Goal: Task Accomplishment & Management: Use online tool/utility

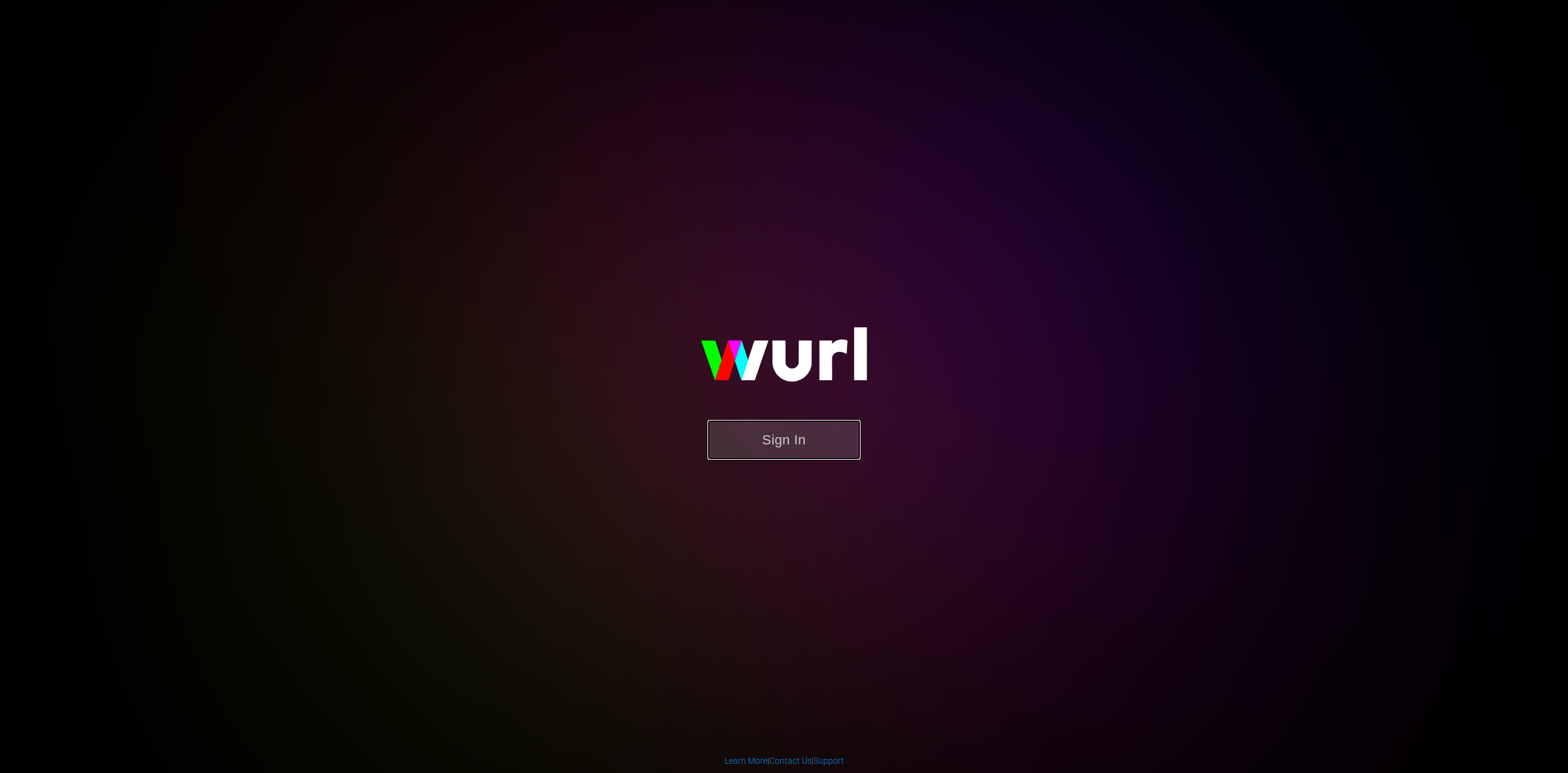
click at [773, 441] on button "Sign In" at bounding box center [784, 439] width 154 height 39
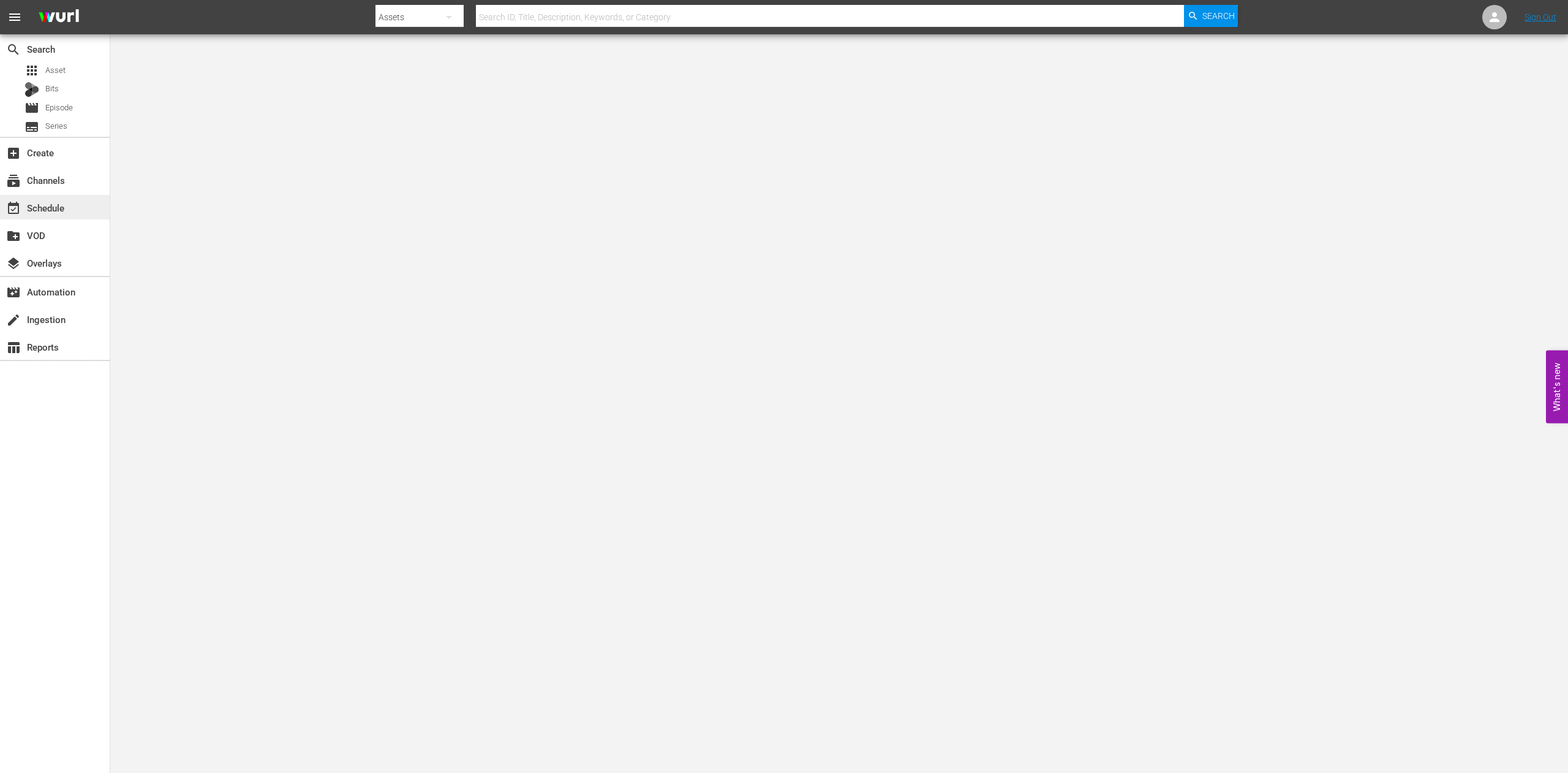
click at [38, 207] on div "event_available Schedule" at bounding box center [34, 205] width 69 height 11
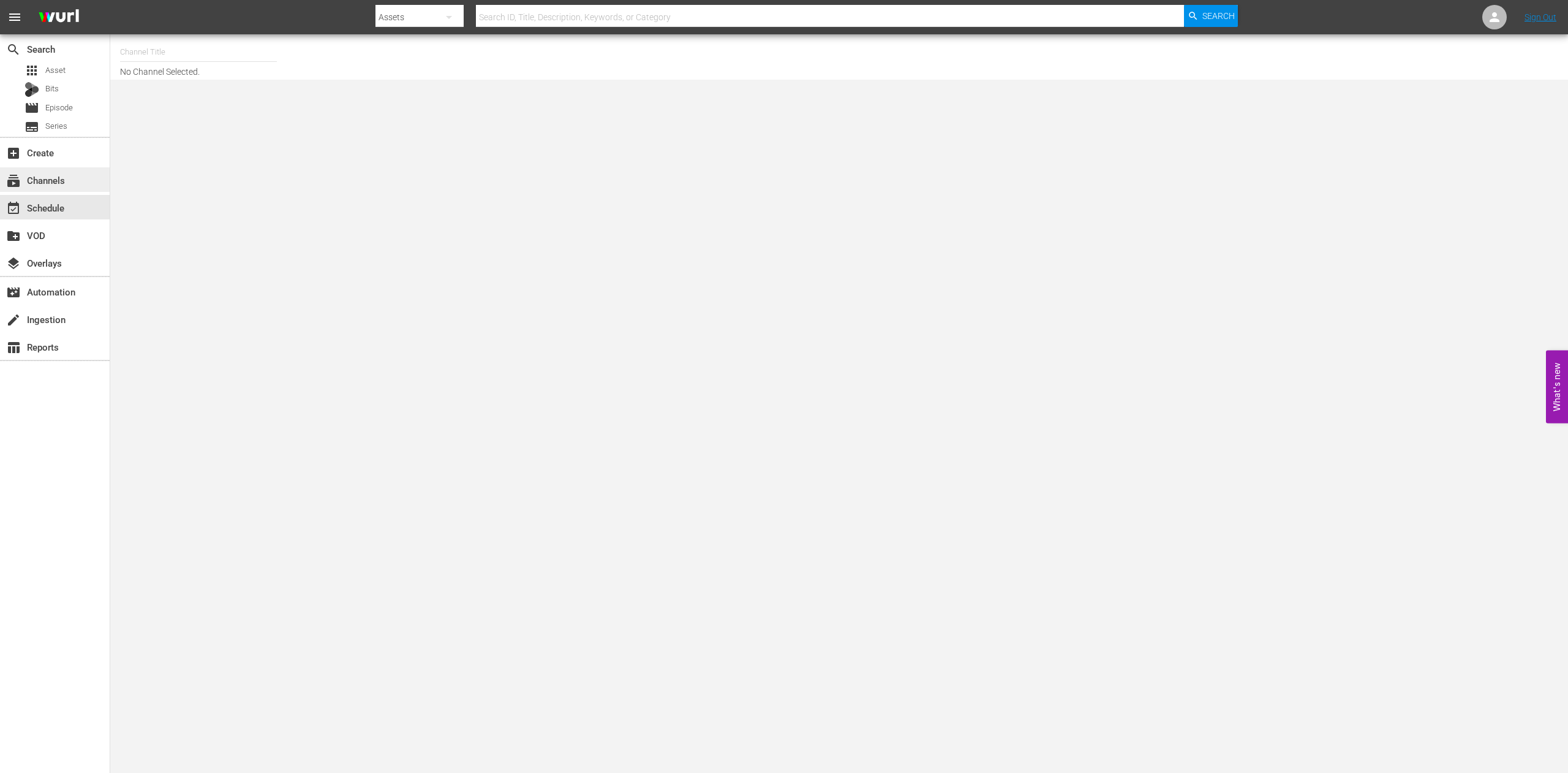
click at [43, 179] on div "subscriptions Channels" at bounding box center [34, 177] width 69 height 11
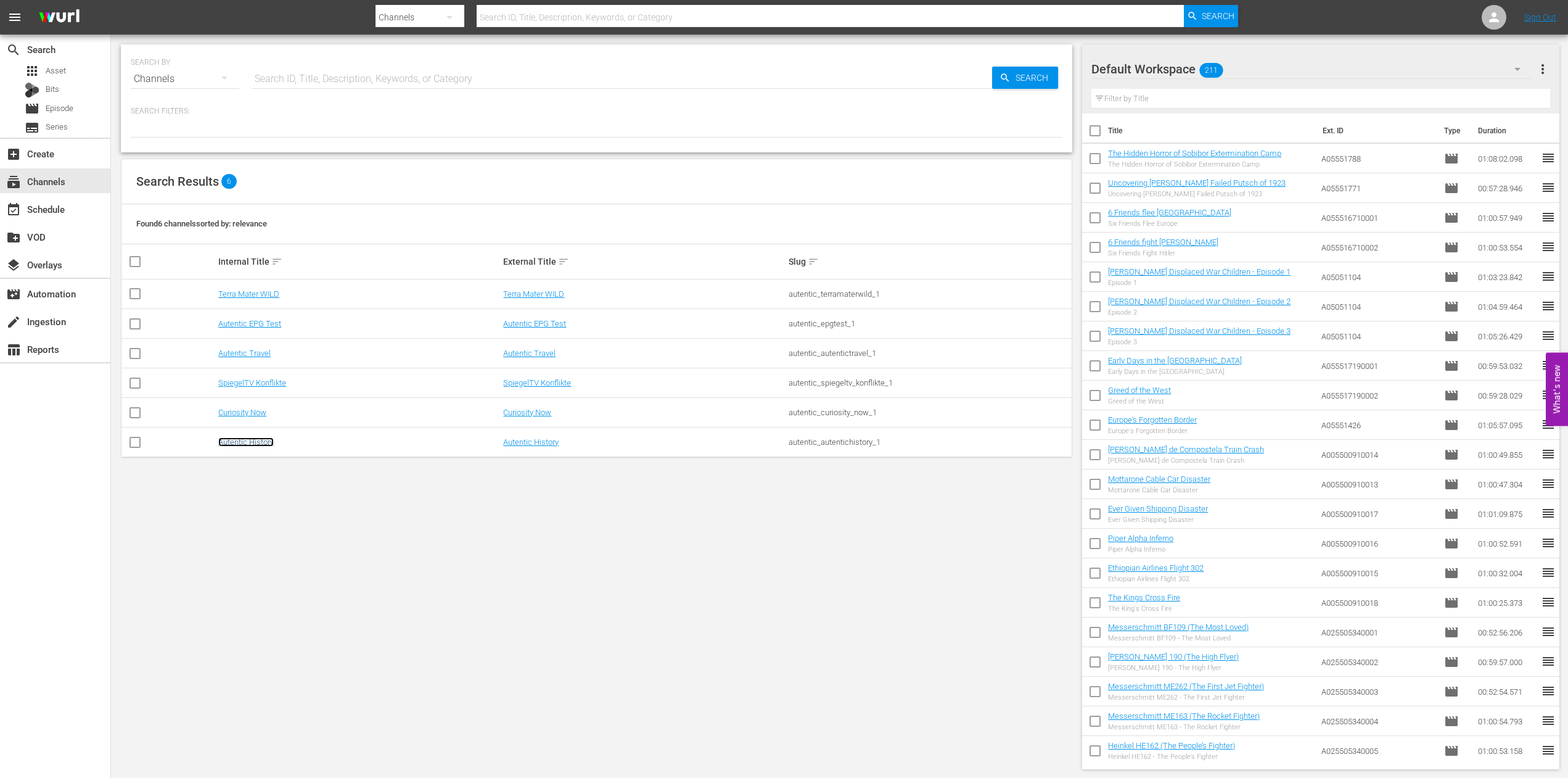
click at [230, 443] on link "Autentic History" at bounding box center [246, 441] width 55 height 9
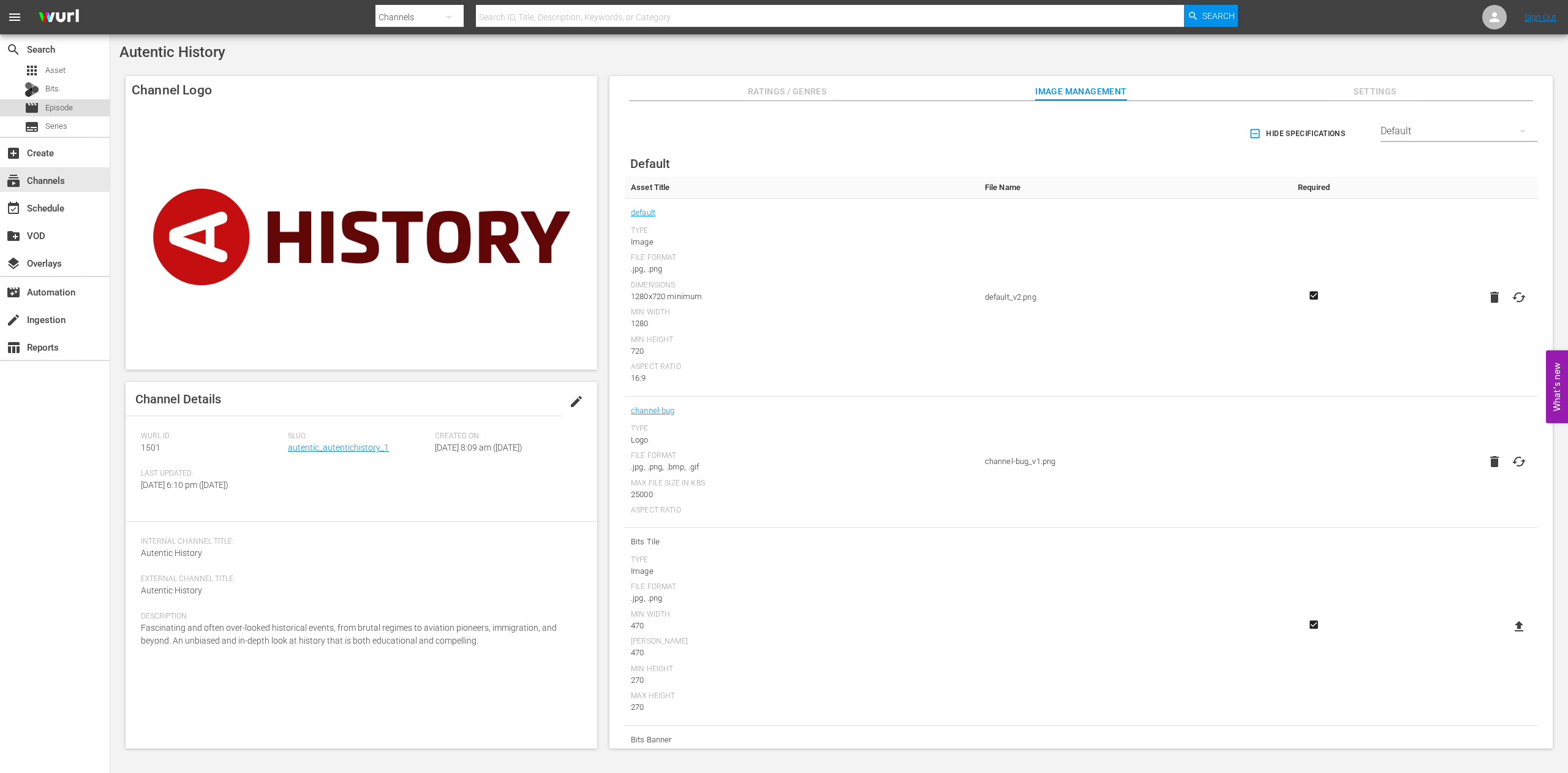
click at [67, 106] on span "Episode" at bounding box center [59, 107] width 28 height 12
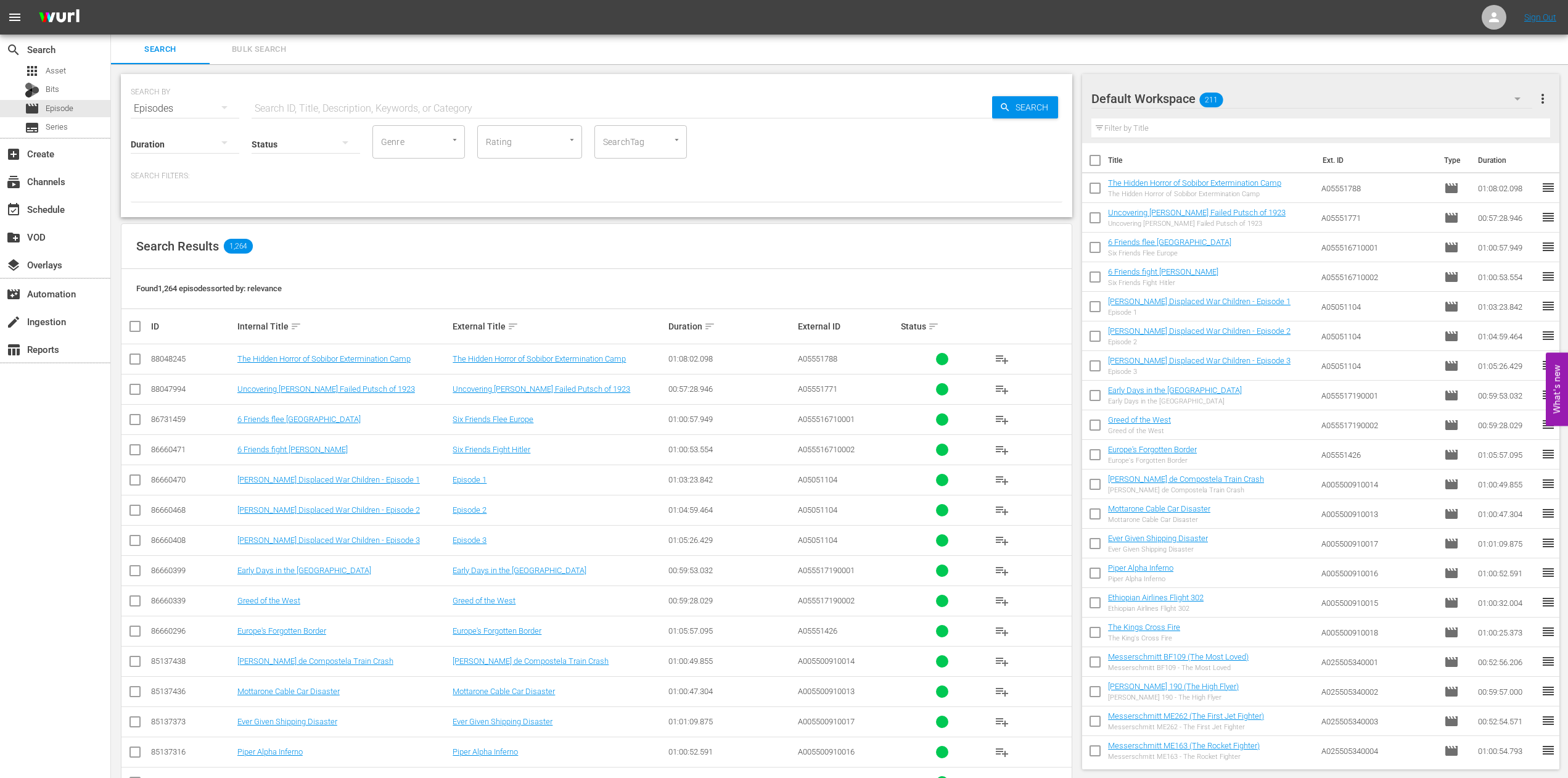
click at [264, 98] on input "text" at bounding box center [621, 109] width 740 height 30
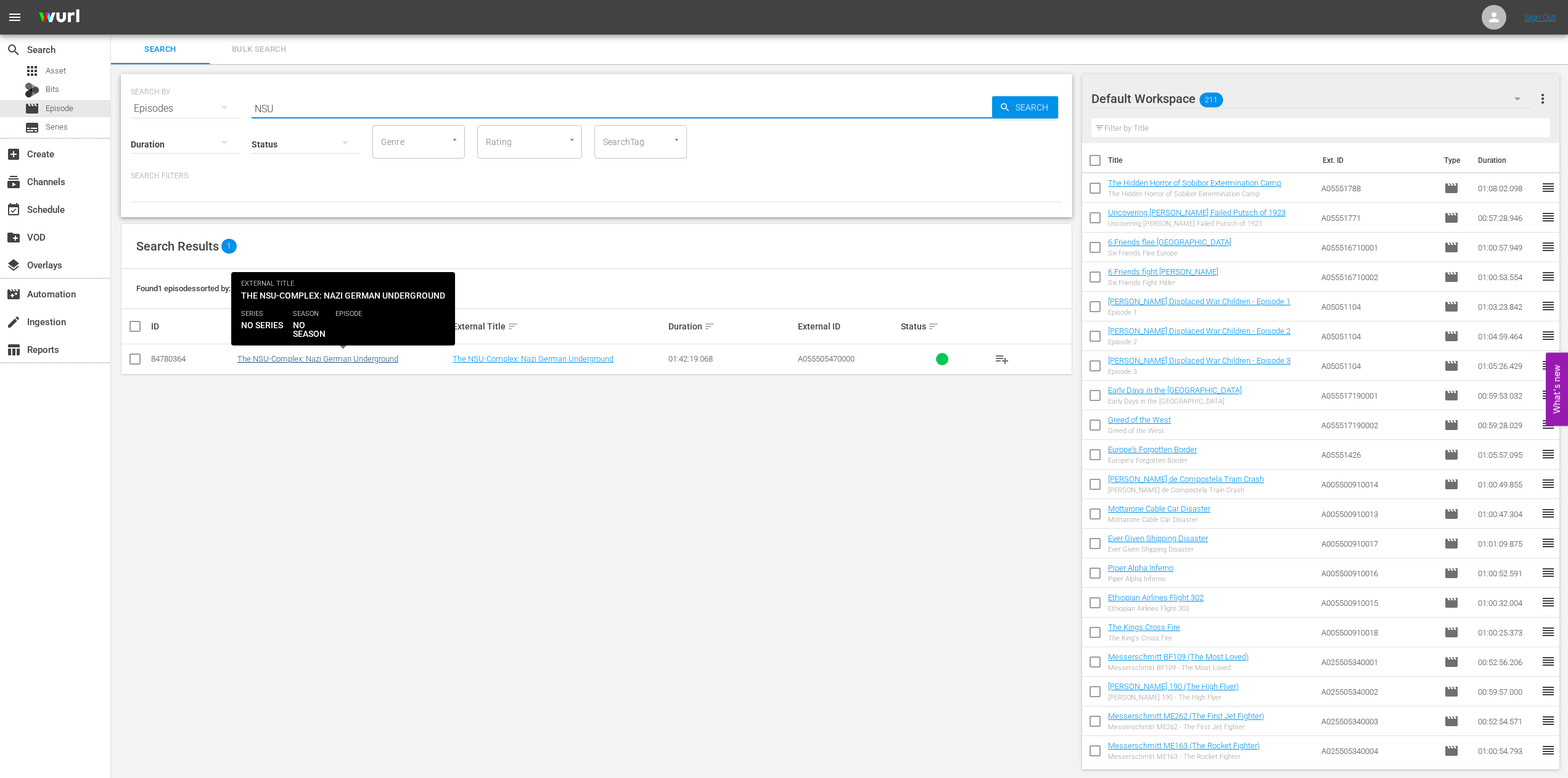
type input "NSU"
click at [286, 360] on link "The NSU-Complex: Nazi German Underground" at bounding box center [318, 358] width 160 height 9
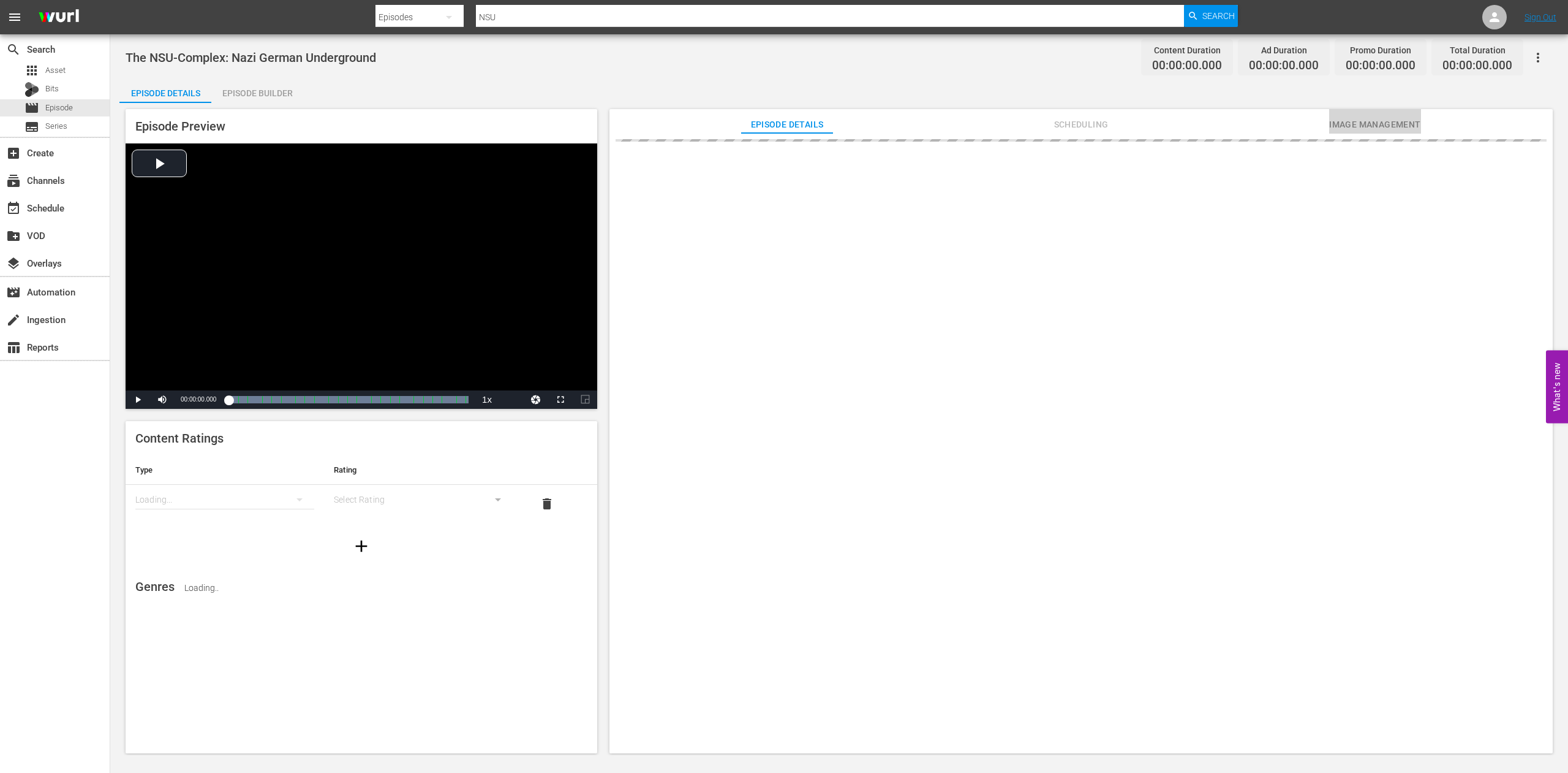
click at [1371, 124] on span "Image Management" at bounding box center [1374, 125] width 92 height 16
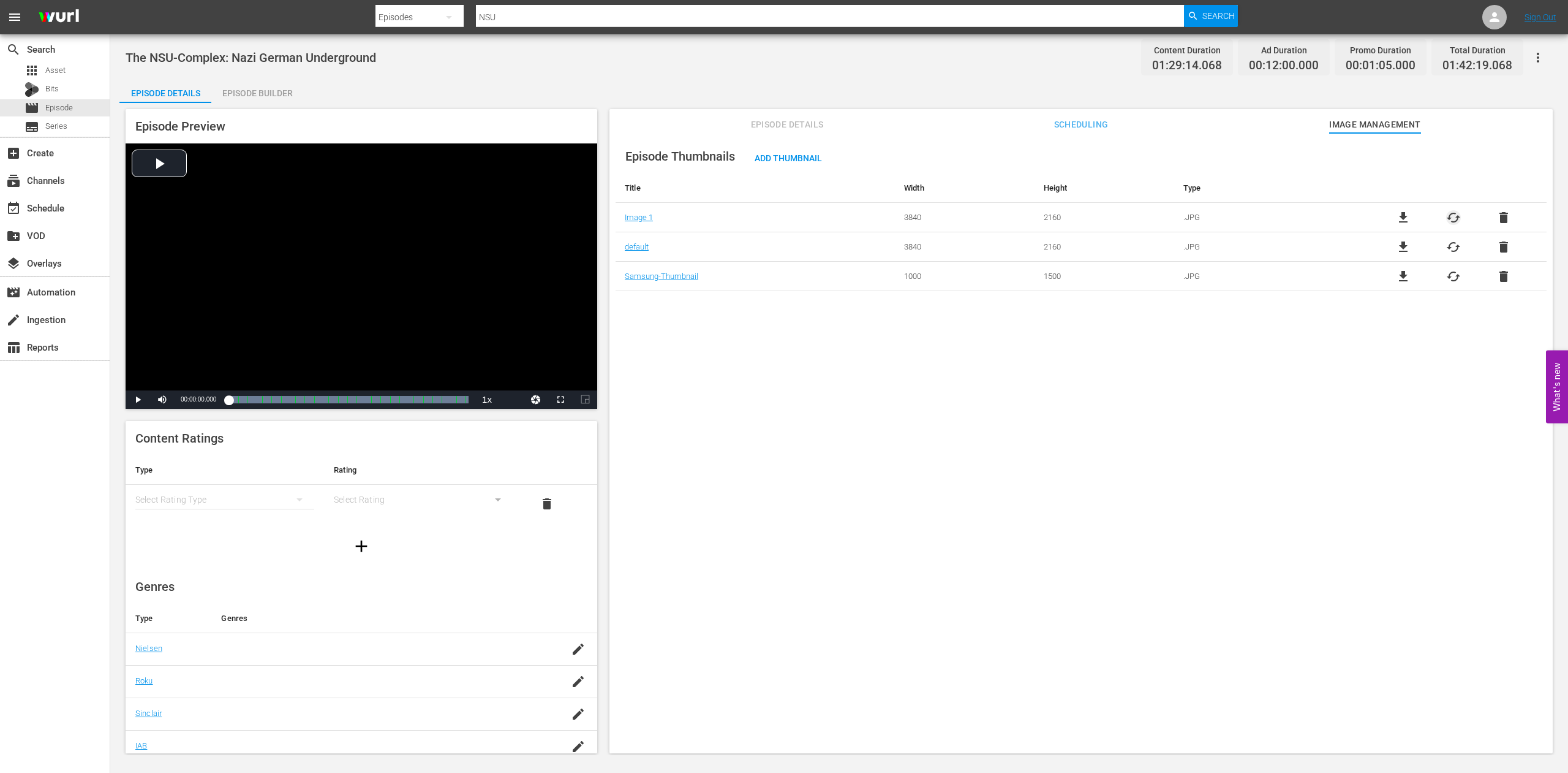
click at [1446, 217] on span "cached" at bounding box center [1453, 217] width 15 height 15
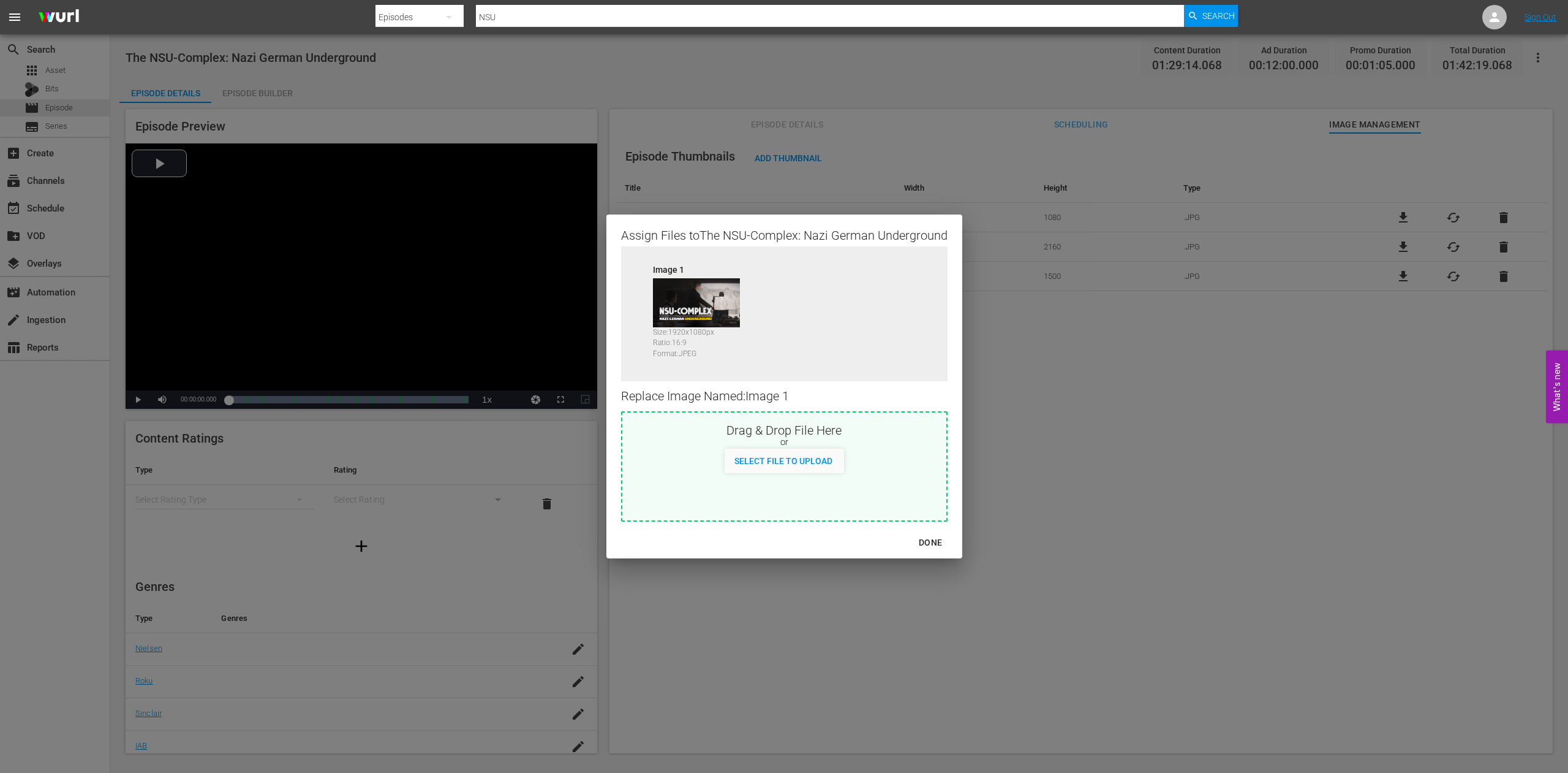
click at [934, 540] on div "DONE" at bounding box center [931, 543] width 43 height 16
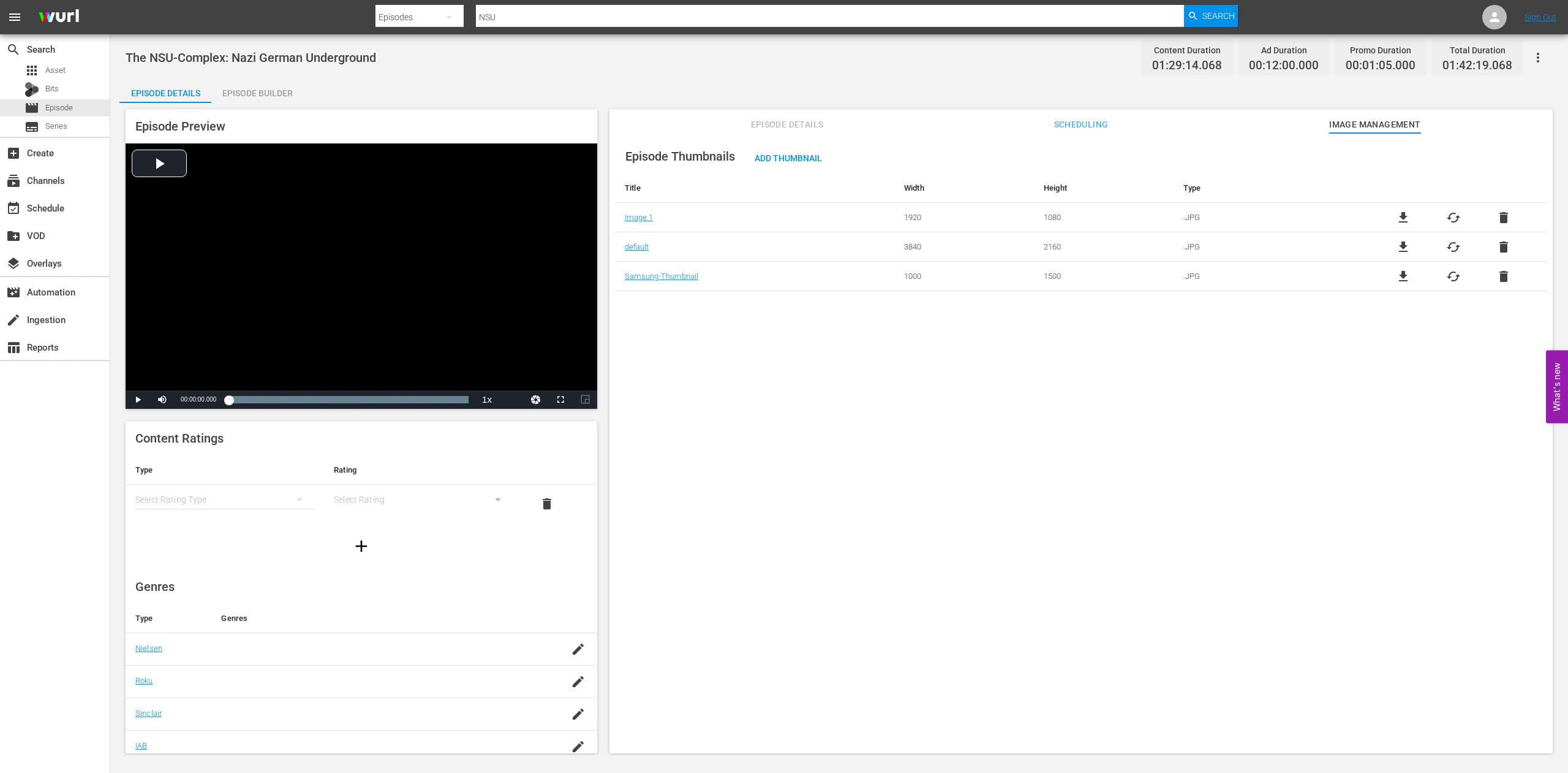
click at [1446, 247] on span "cached" at bounding box center [1453, 246] width 15 height 15
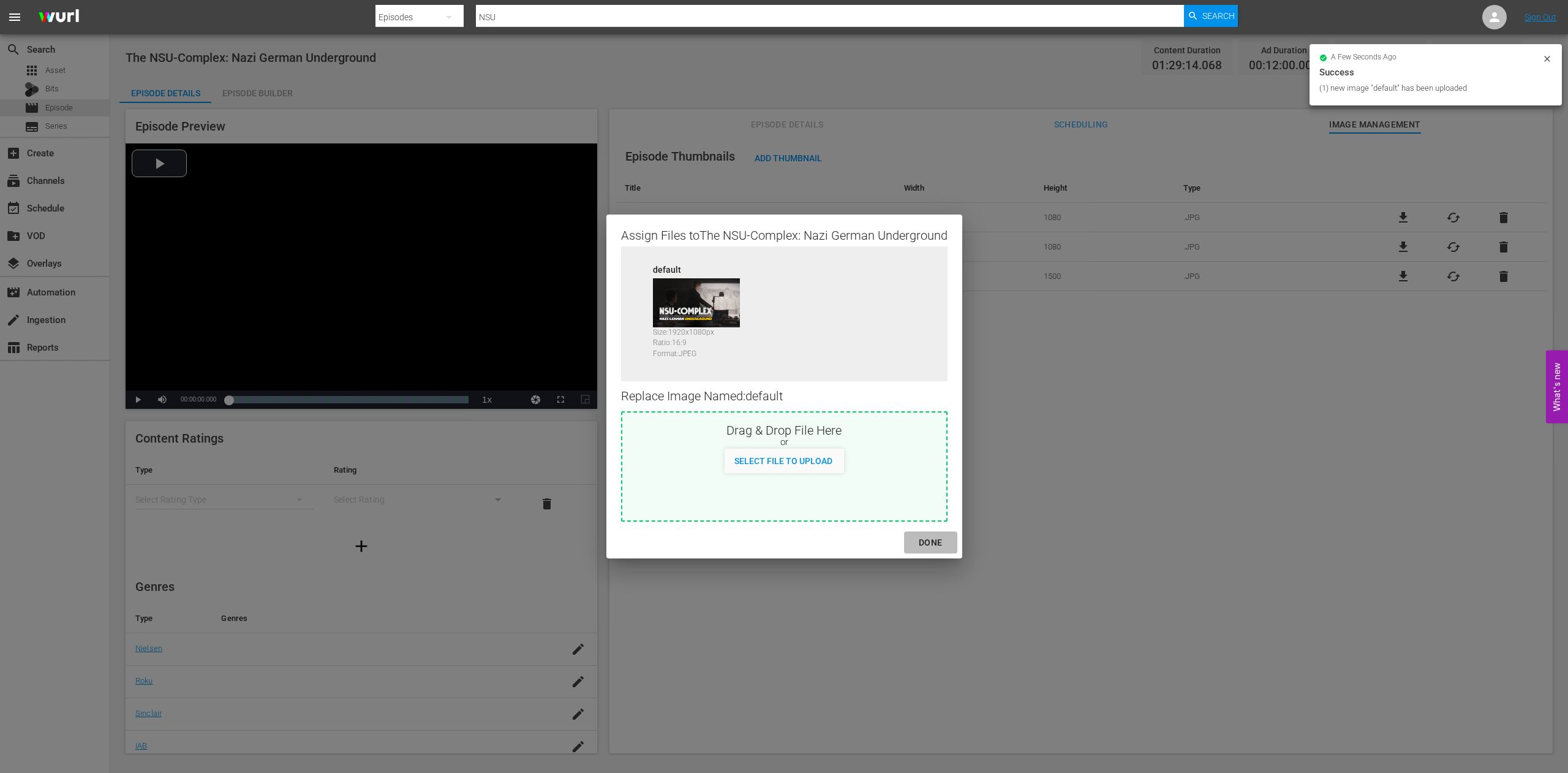
click at [932, 543] on div "DONE" at bounding box center [931, 543] width 43 height 16
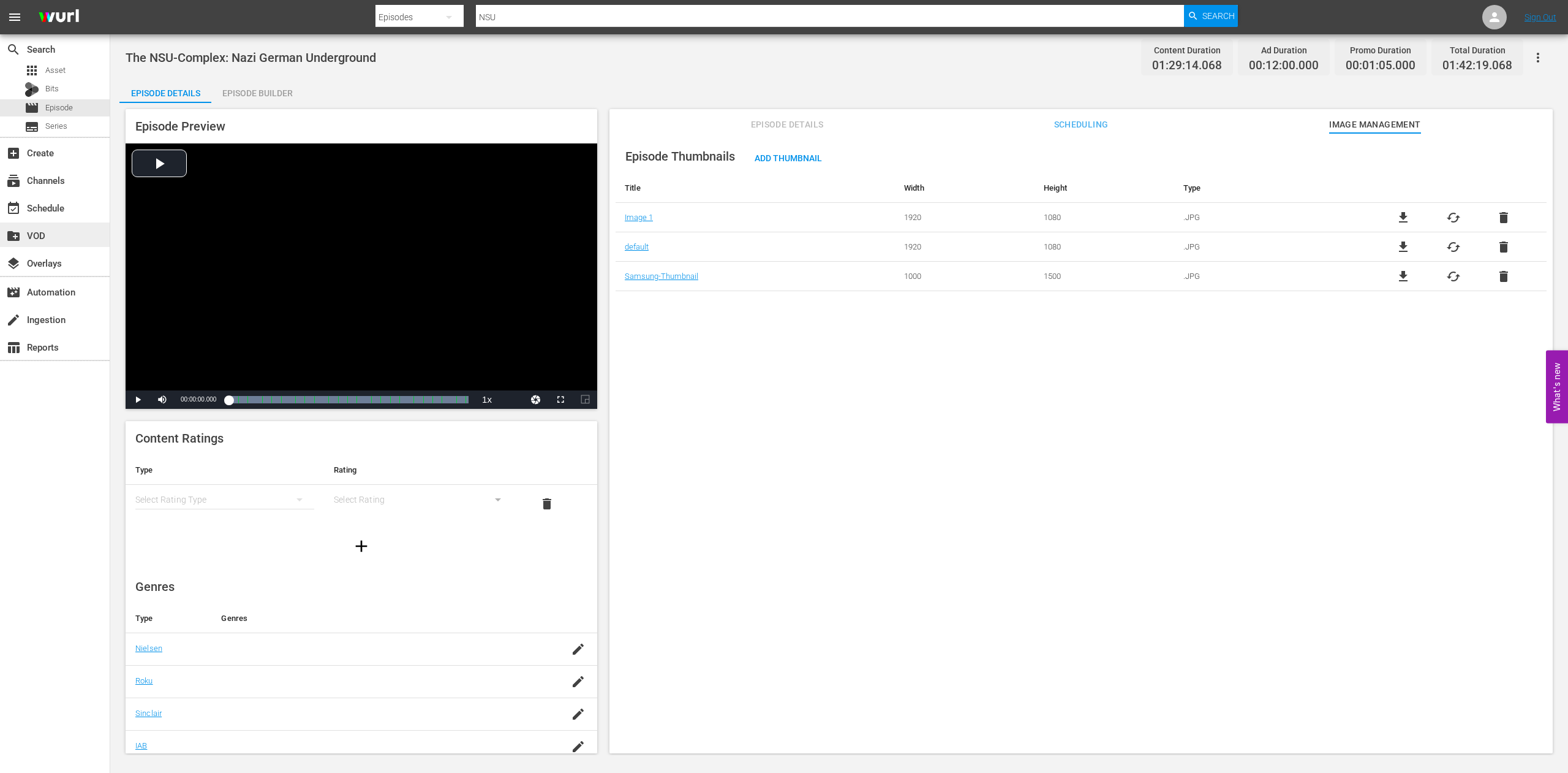
click at [35, 231] on div "create_new_folder VOD" at bounding box center [34, 233] width 69 height 11
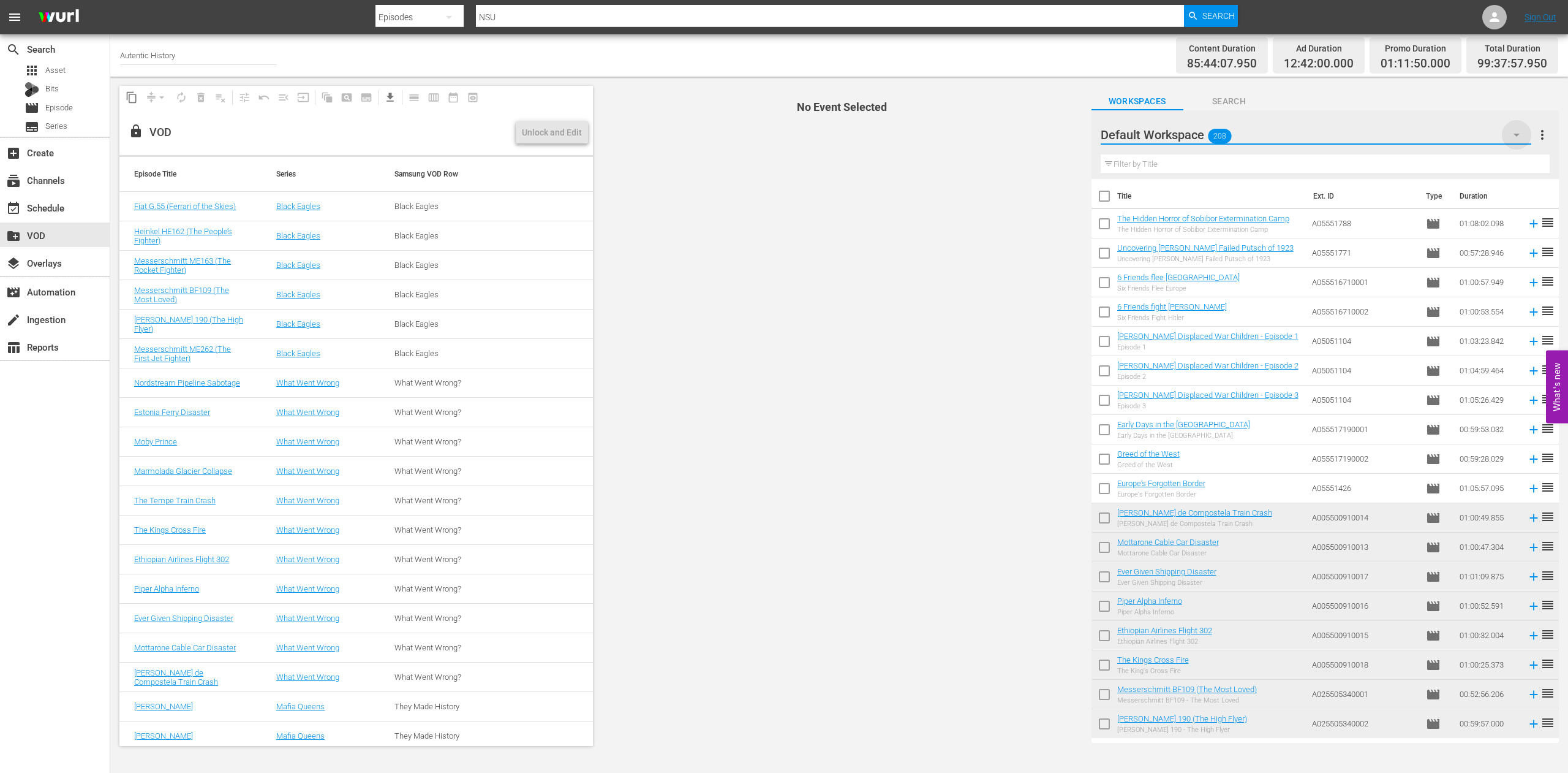
click at [1520, 134] on icon "button" at bounding box center [1516, 134] width 15 height 15
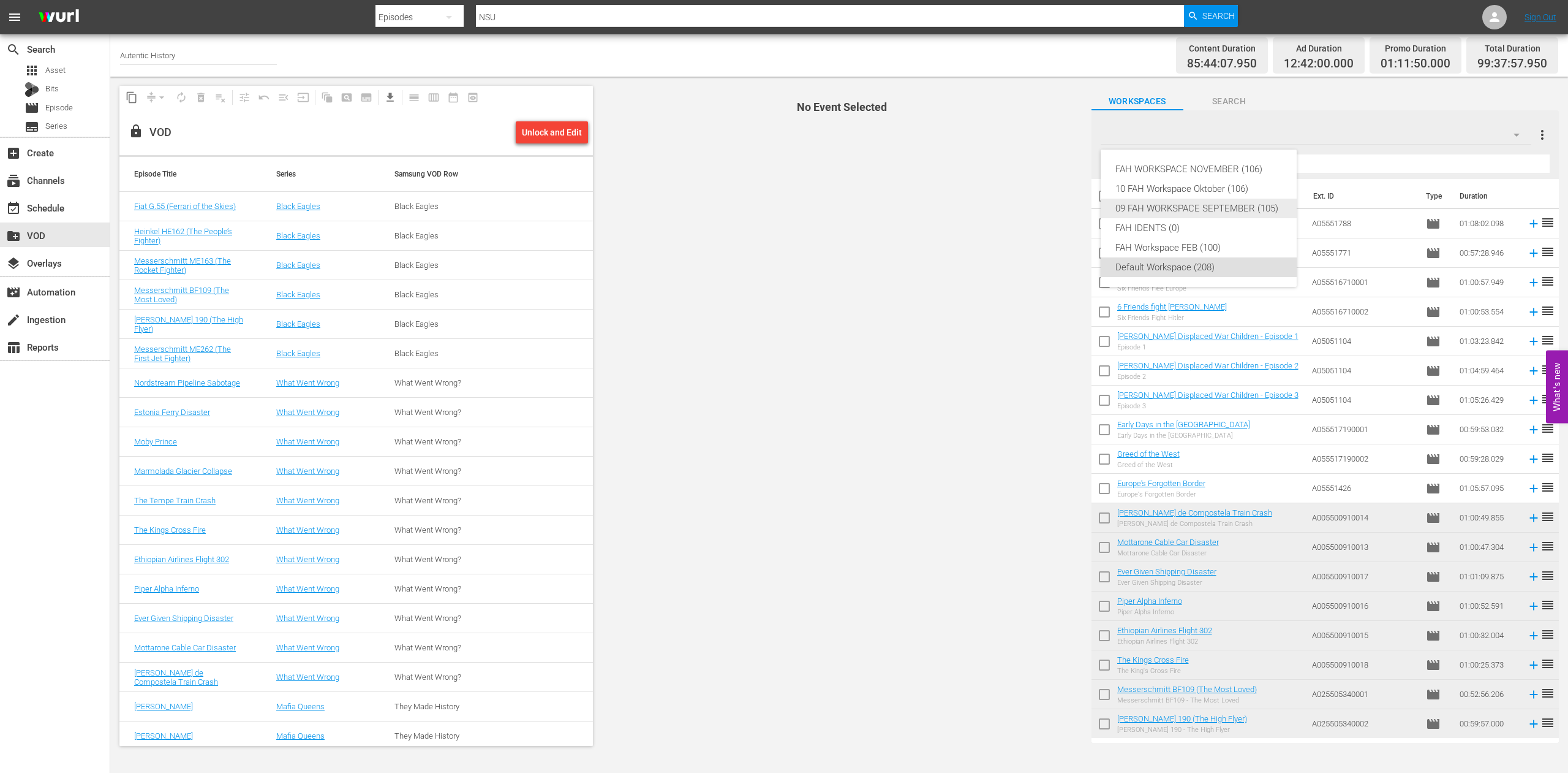
click at [1160, 207] on div "09 FAH WORKSPACE SEPTEMBER (105)" at bounding box center [1198, 209] width 166 height 20
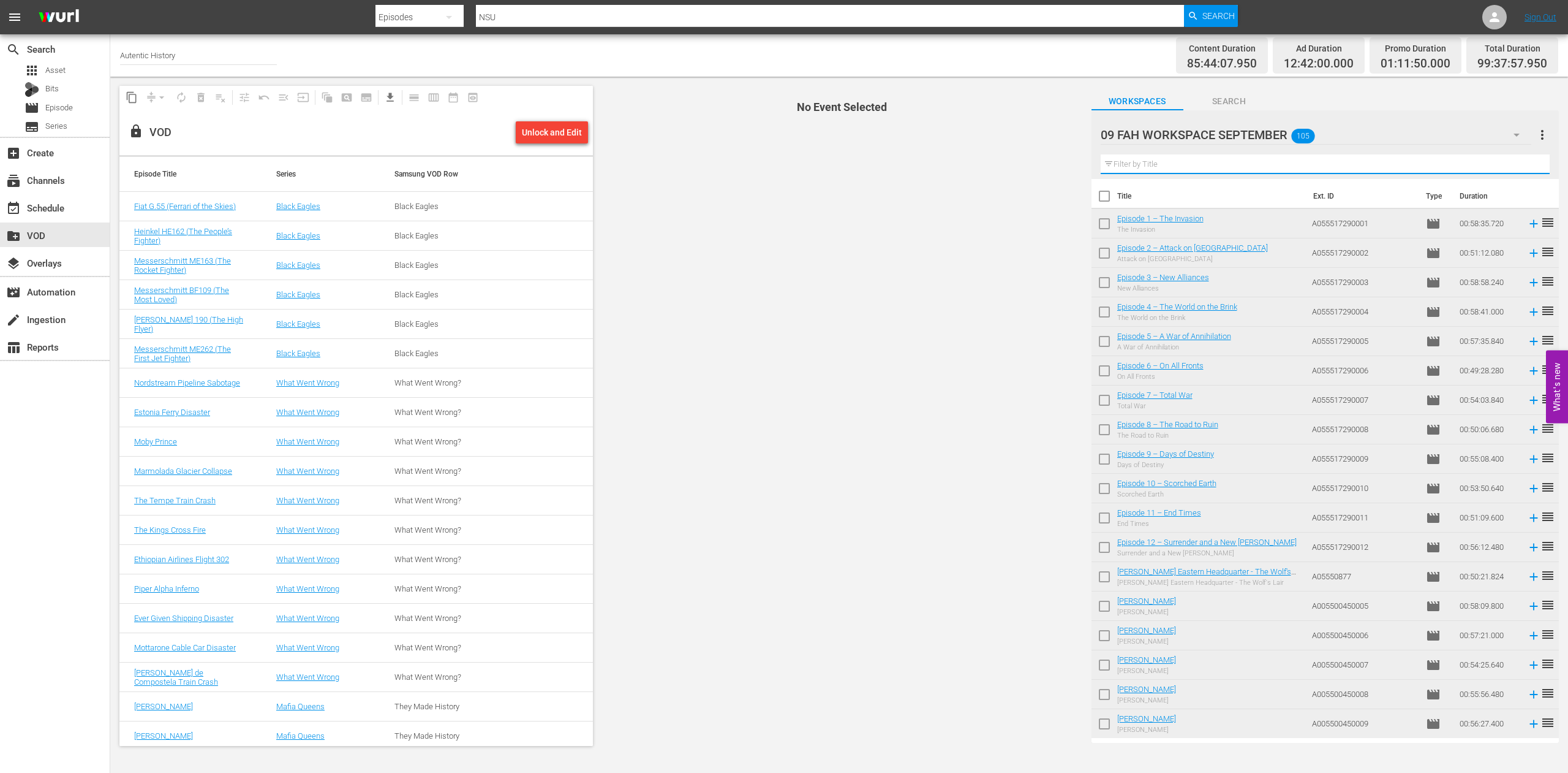
click at [1127, 166] on input "text" at bounding box center [1325, 164] width 449 height 20
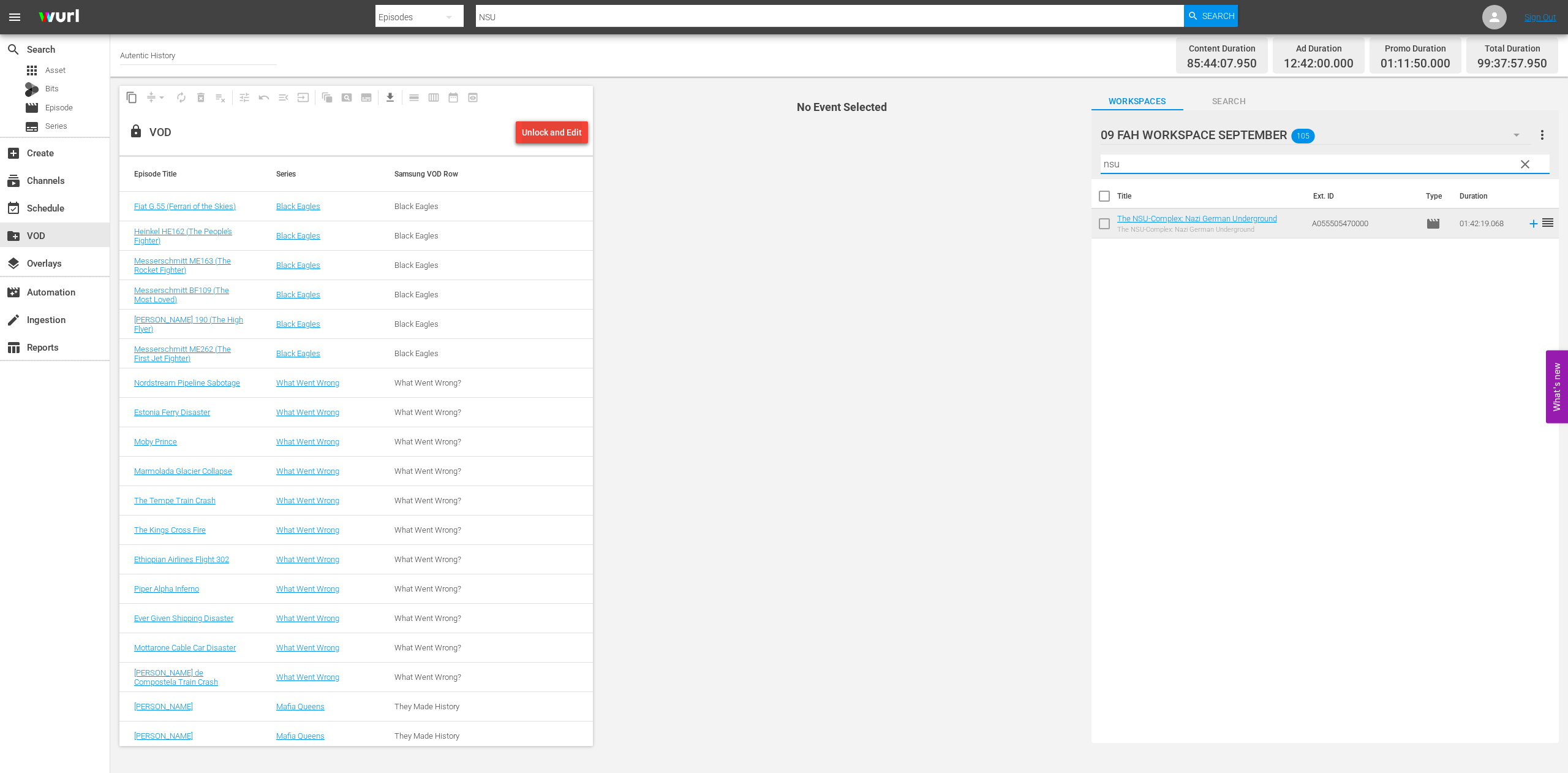
type input "nsu"
click at [554, 134] on div "Unlock and Edit" at bounding box center [551, 132] width 60 height 22
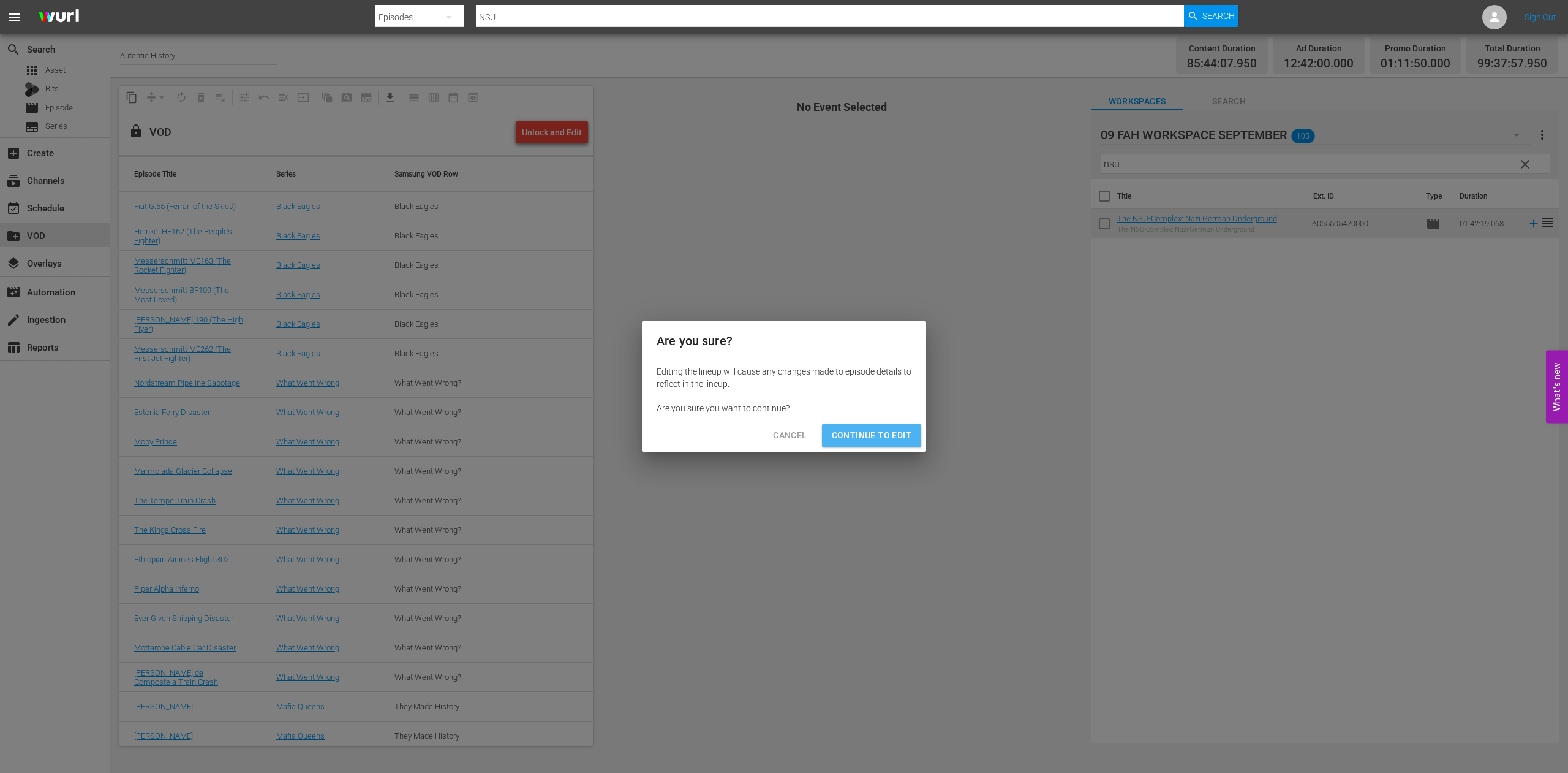
click at [861, 435] on span "Continue to Edit" at bounding box center [871, 435] width 80 height 16
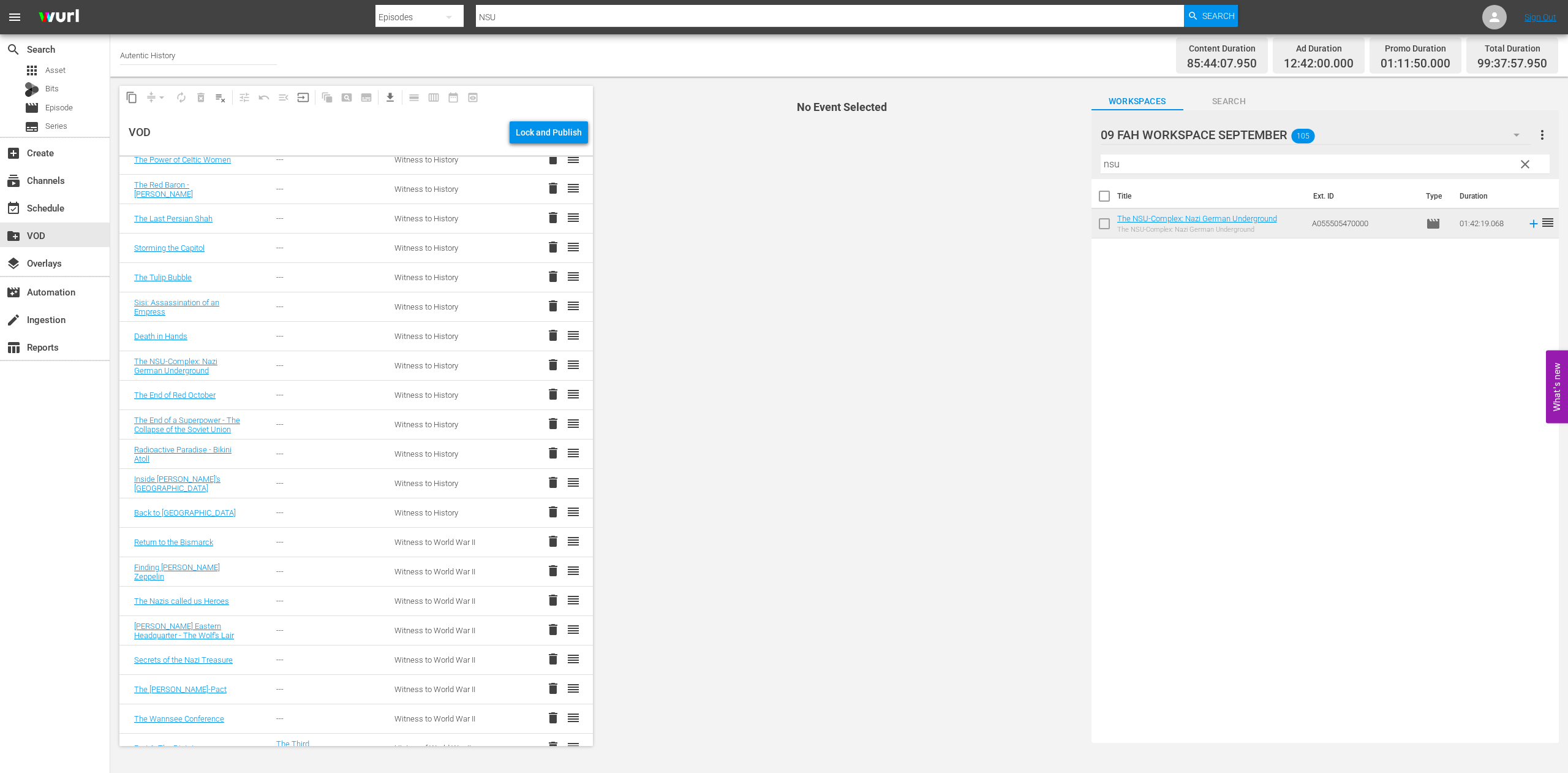
scroll to position [937, 0]
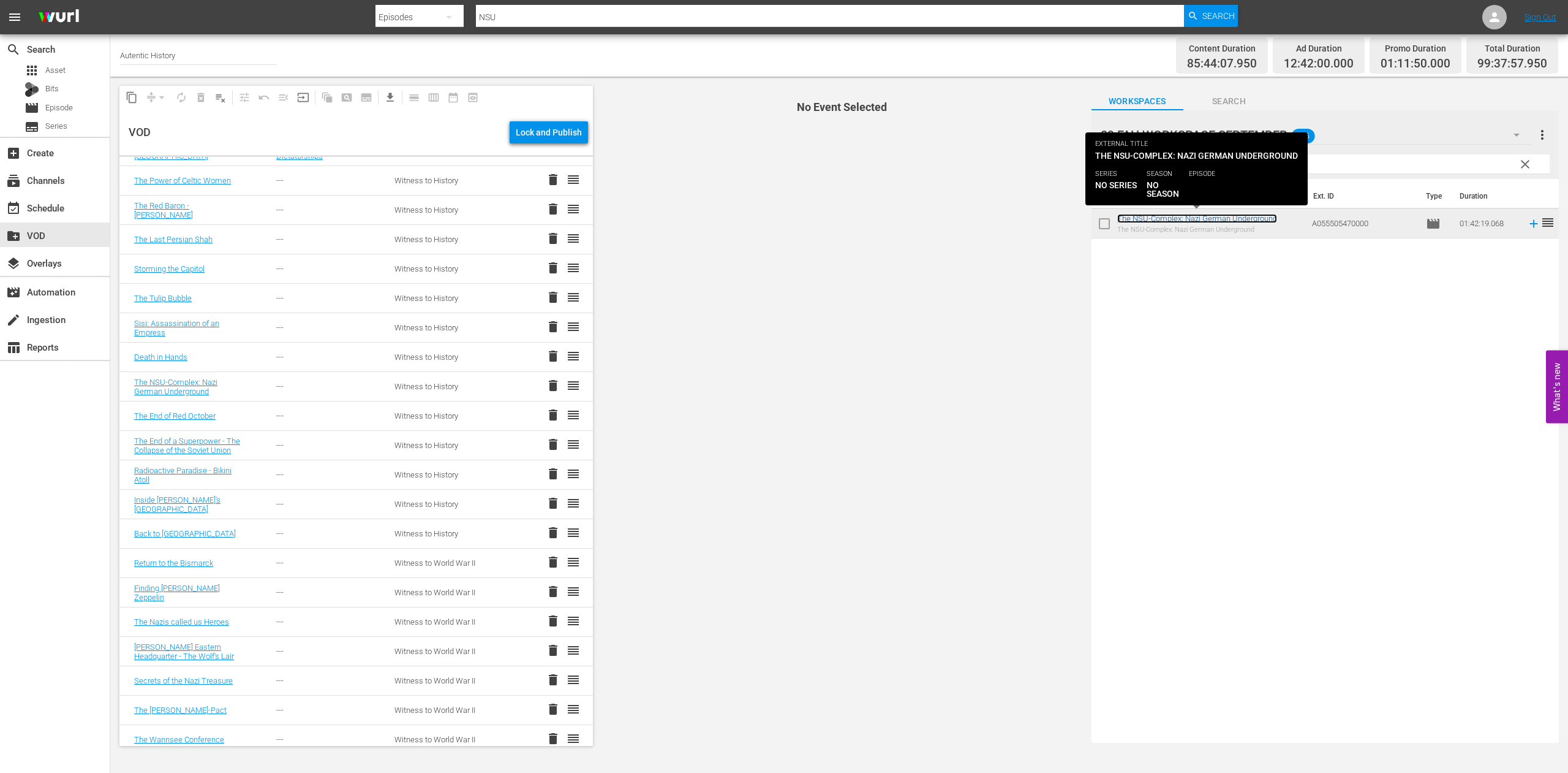
click at [1169, 222] on link "The NSU-Complex: Nazi German Underground" at bounding box center [1197, 218] width 159 height 9
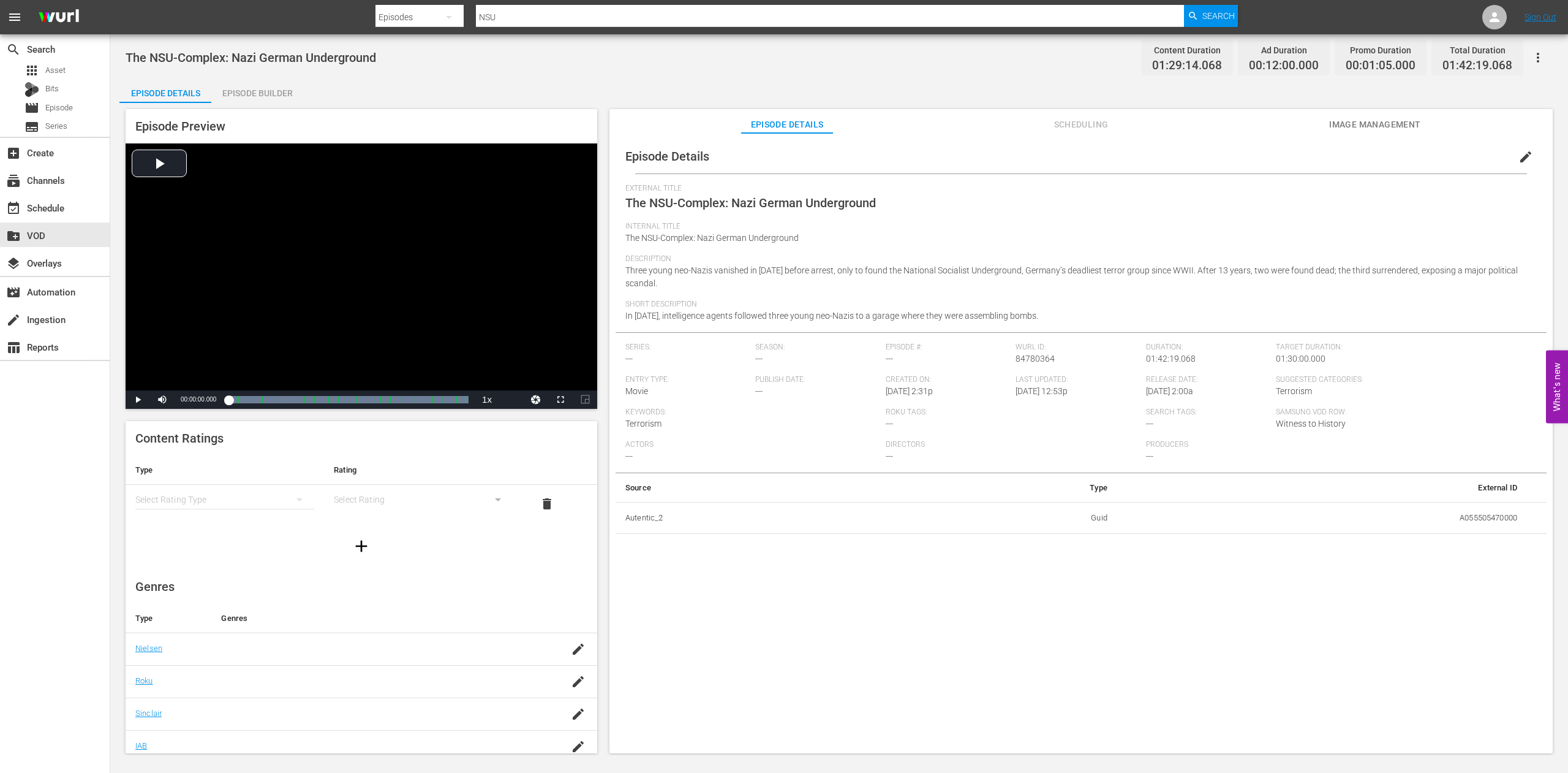
click at [1346, 122] on span "Image Management" at bounding box center [1374, 125] width 92 height 16
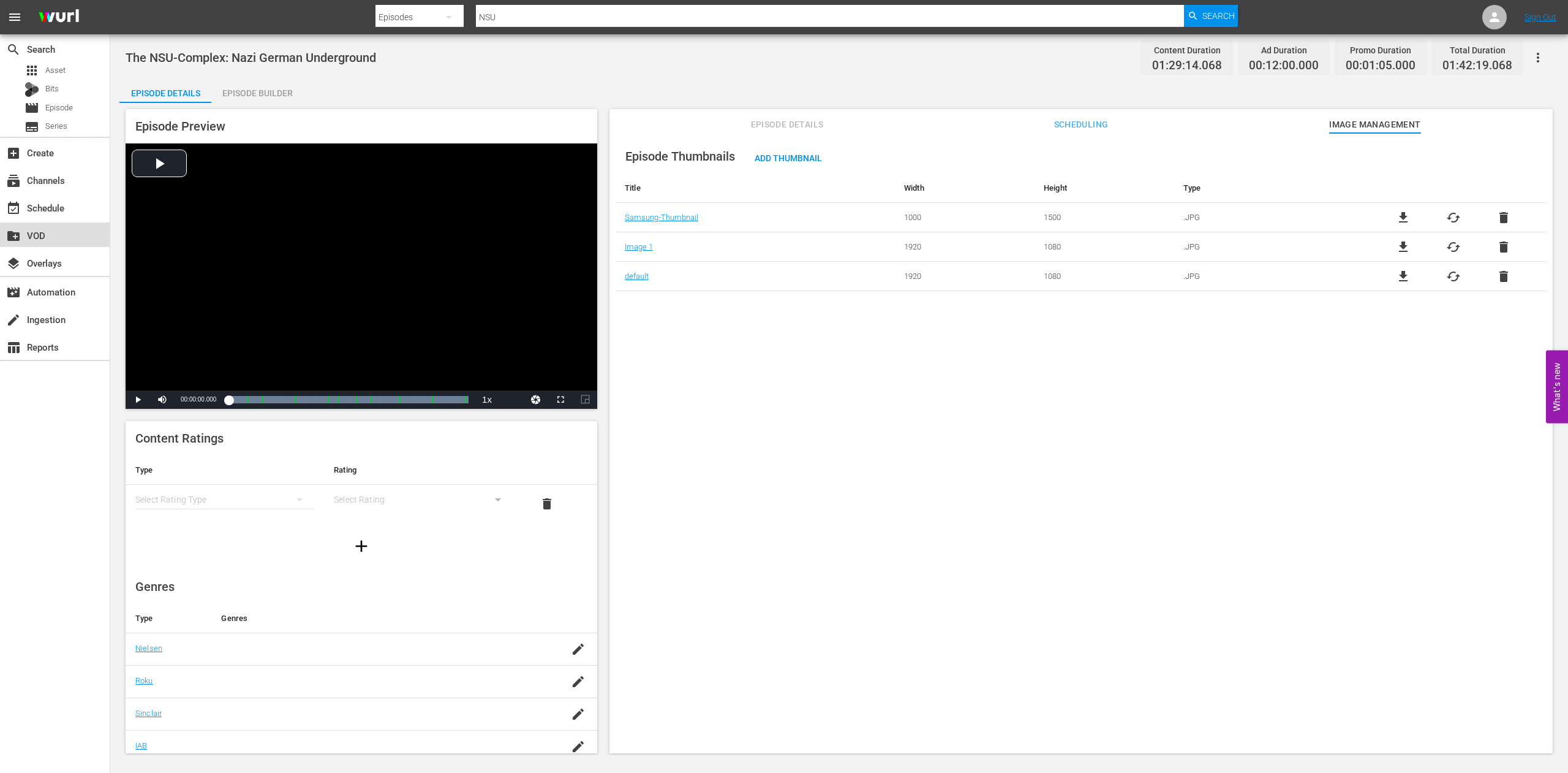
click at [38, 232] on div "create_new_folder VOD" at bounding box center [34, 233] width 69 height 11
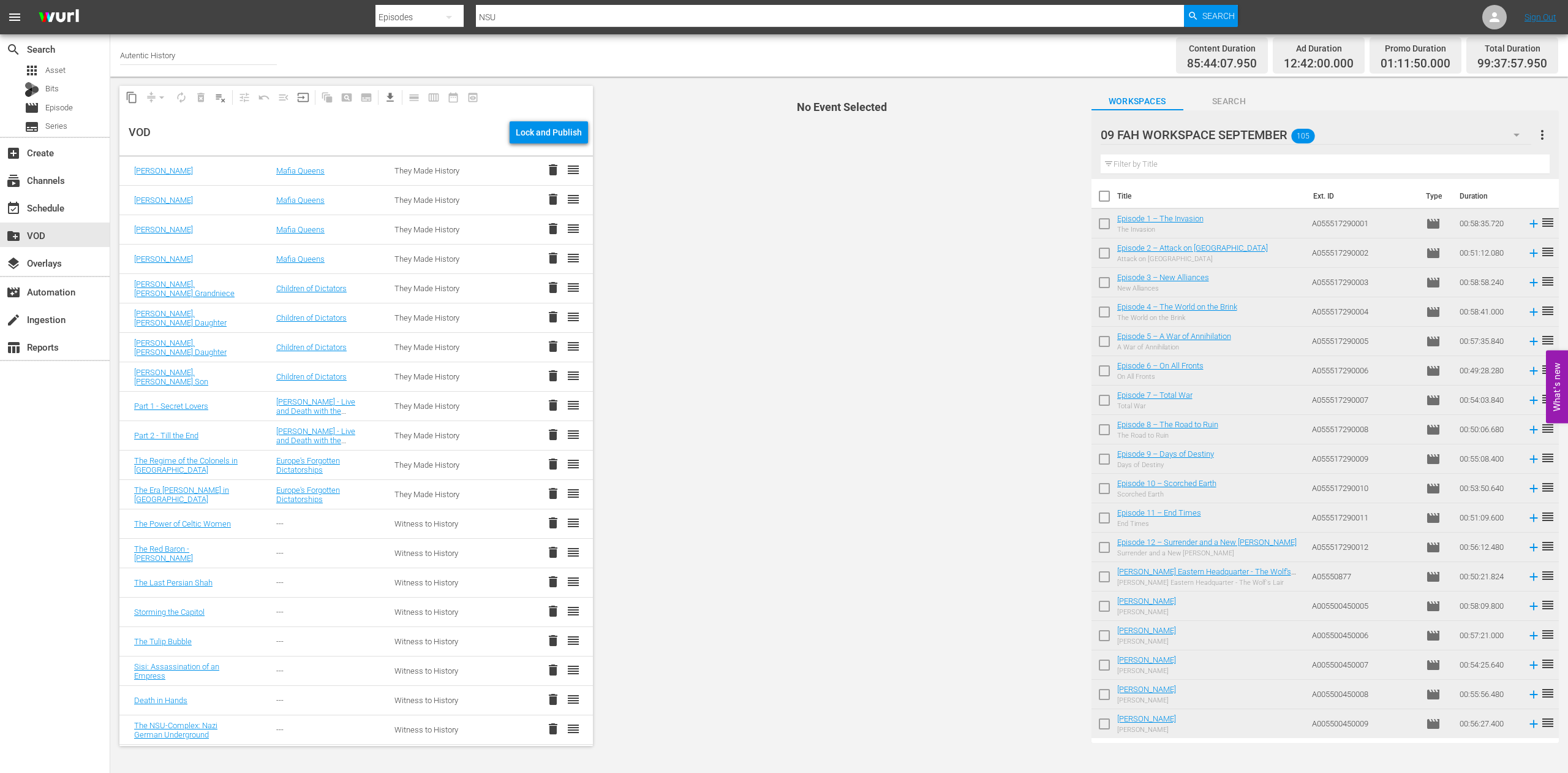
scroll to position [625, 0]
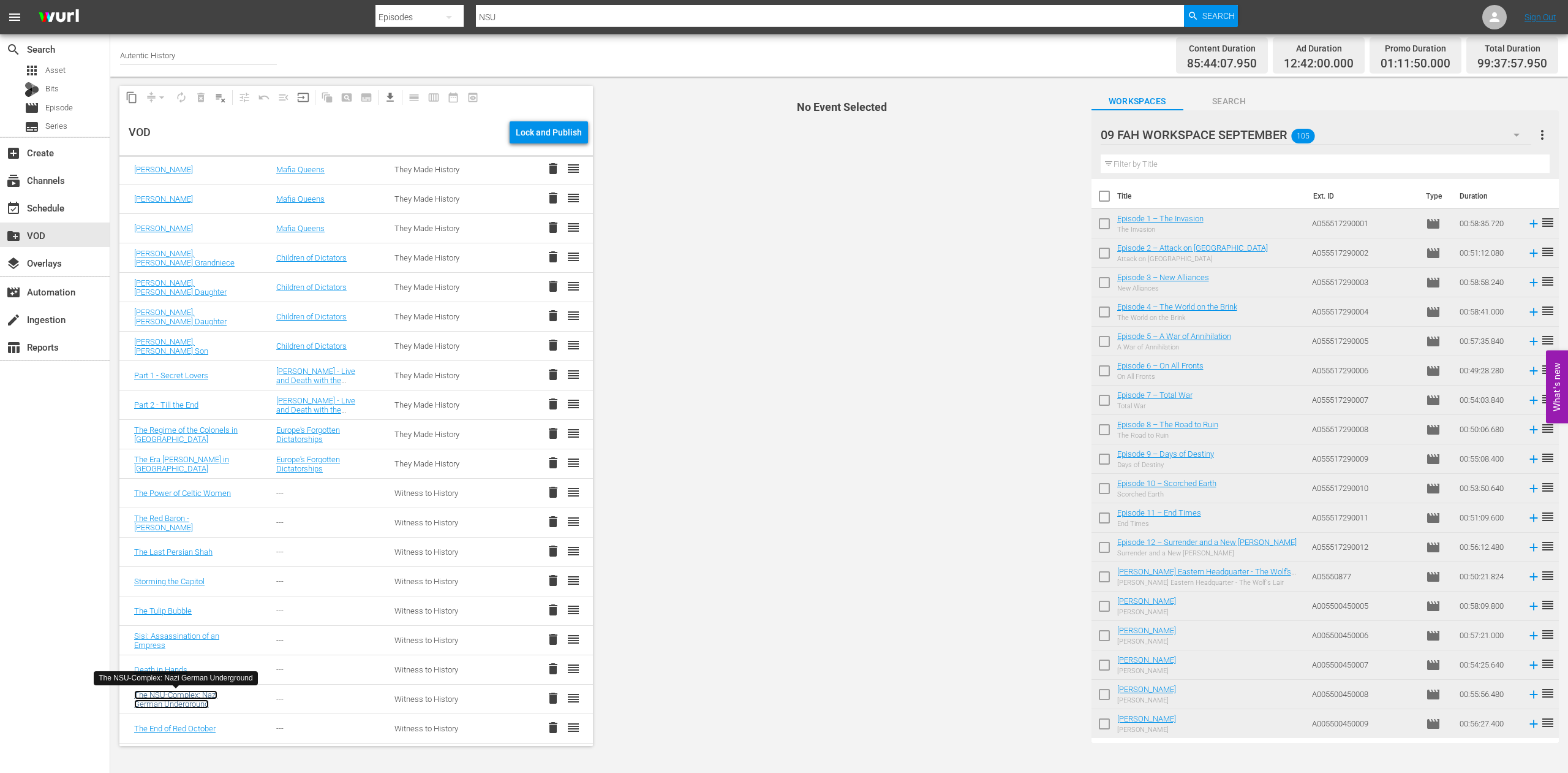
click at [182, 697] on link "The NSU-Complex: Nazi German Underground" at bounding box center [175, 699] width 84 height 19
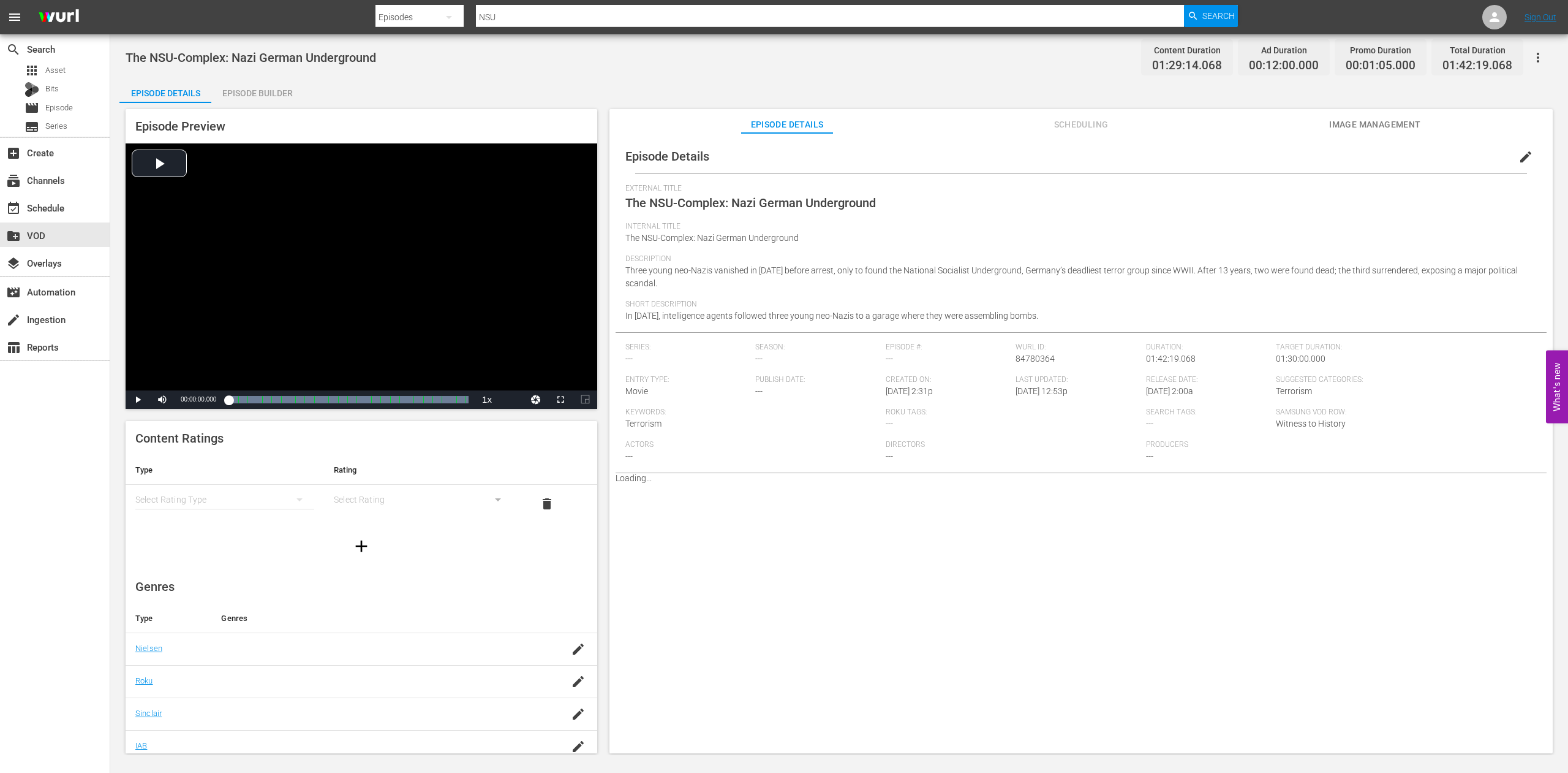
click at [1380, 125] on span "Image Management" at bounding box center [1374, 125] width 92 height 16
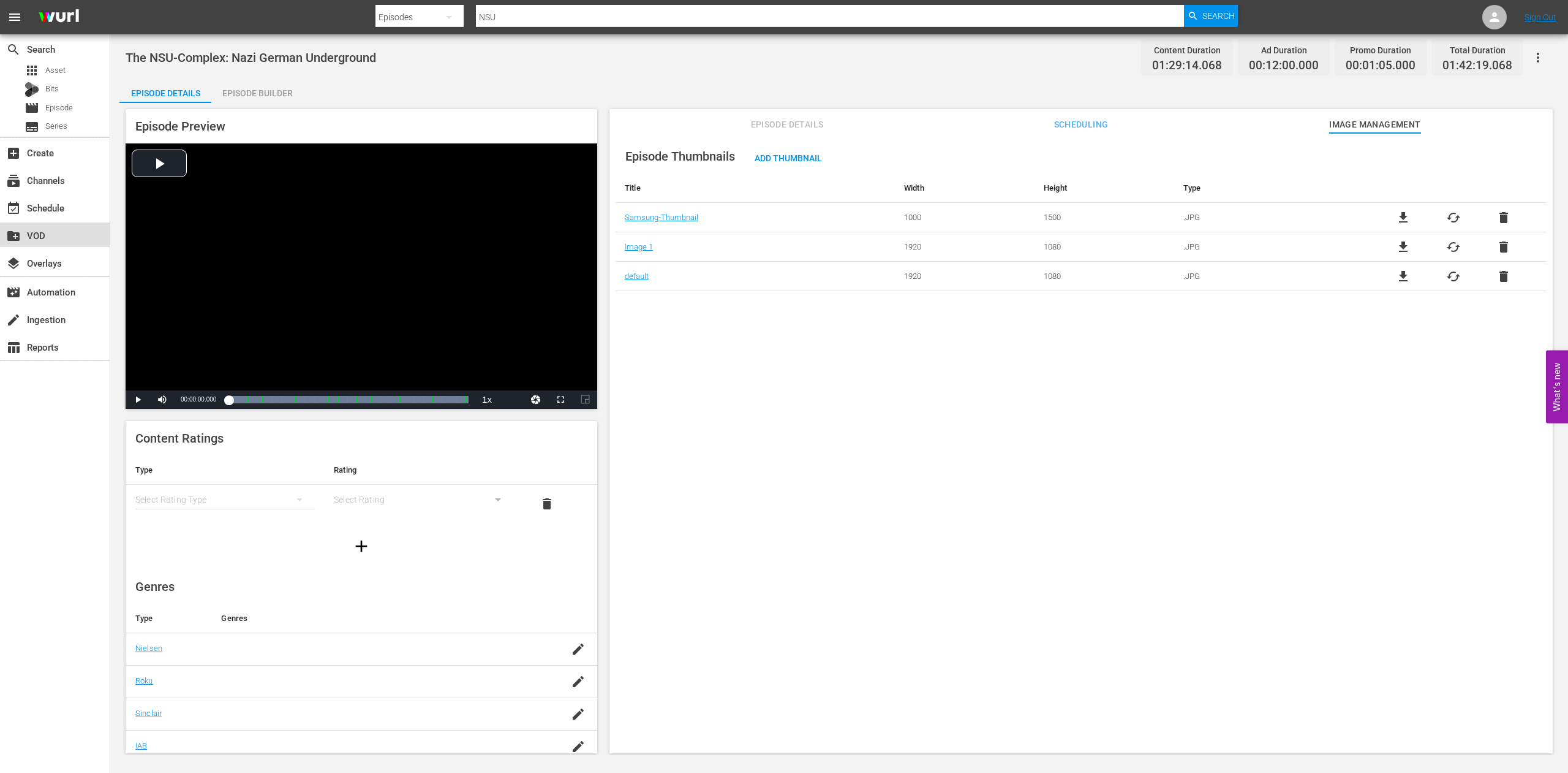
click at [40, 239] on div "create_new_folder VOD" at bounding box center [34, 233] width 69 height 11
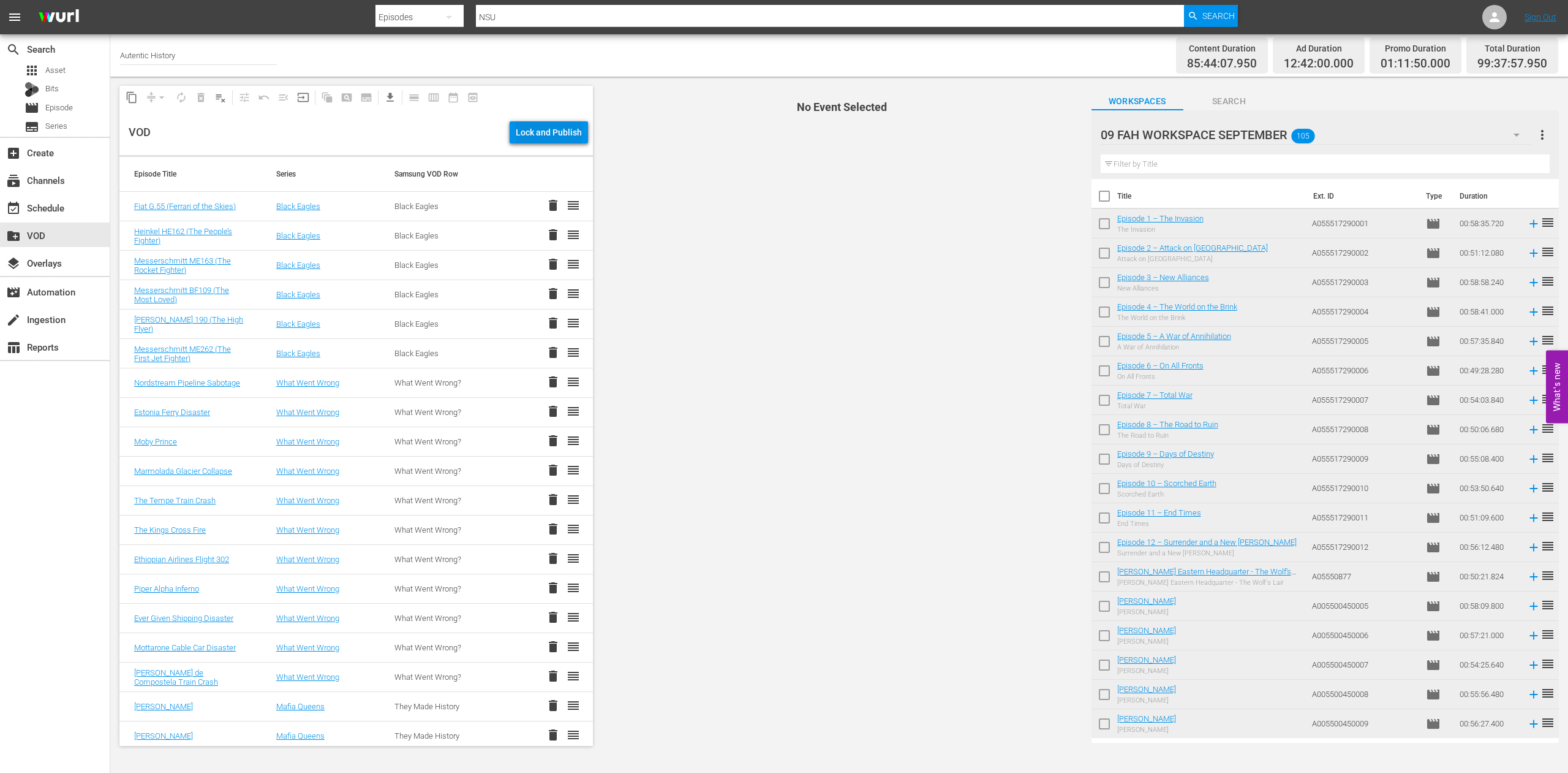
click at [532, 129] on div "Lock and Publish" at bounding box center [548, 132] width 66 height 22
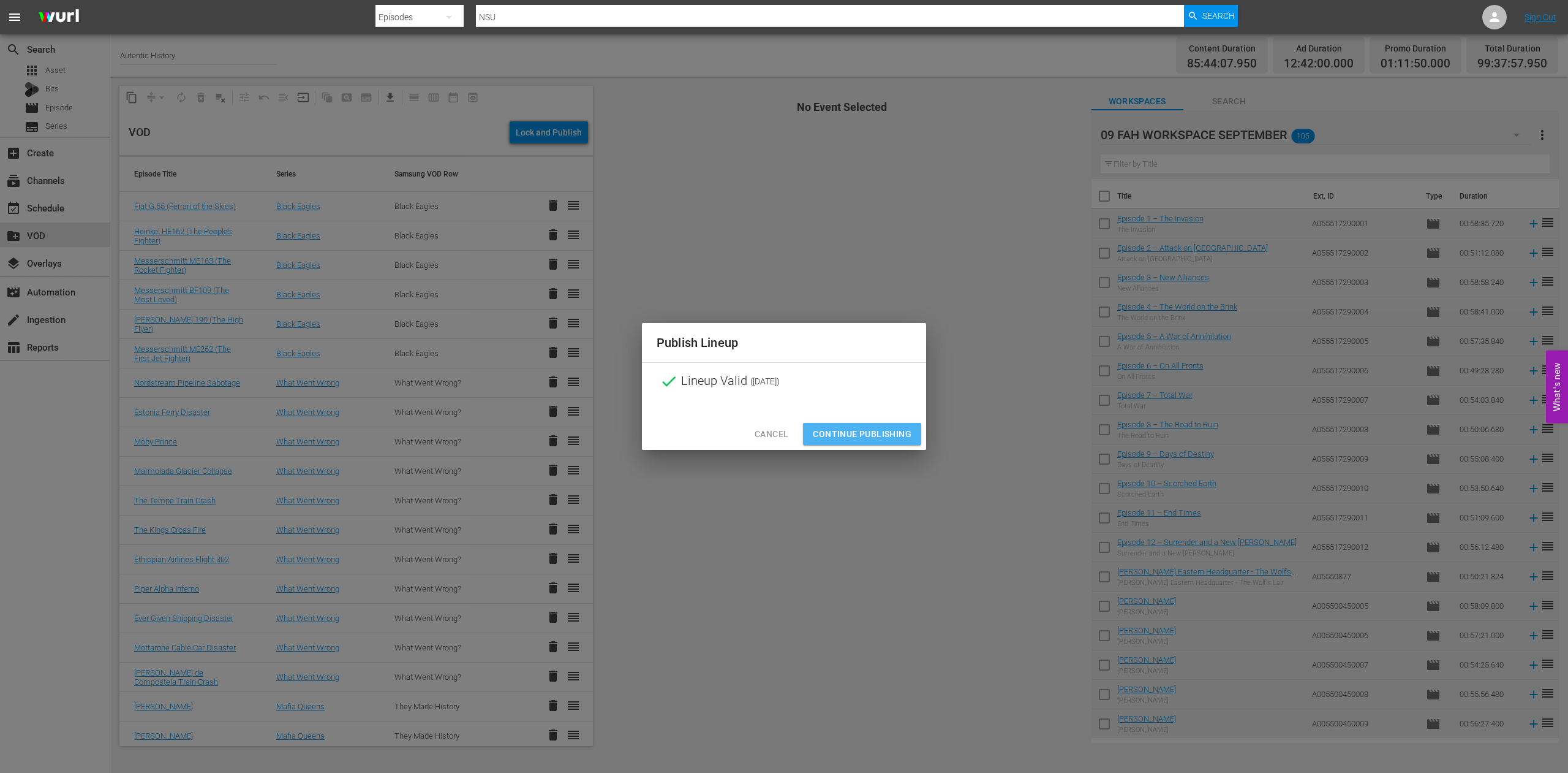
click at [867, 432] on span "Continue Publishing" at bounding box center [862, 434] width 98 height 16
